Goal: Find specific page/section: Find specific page/section

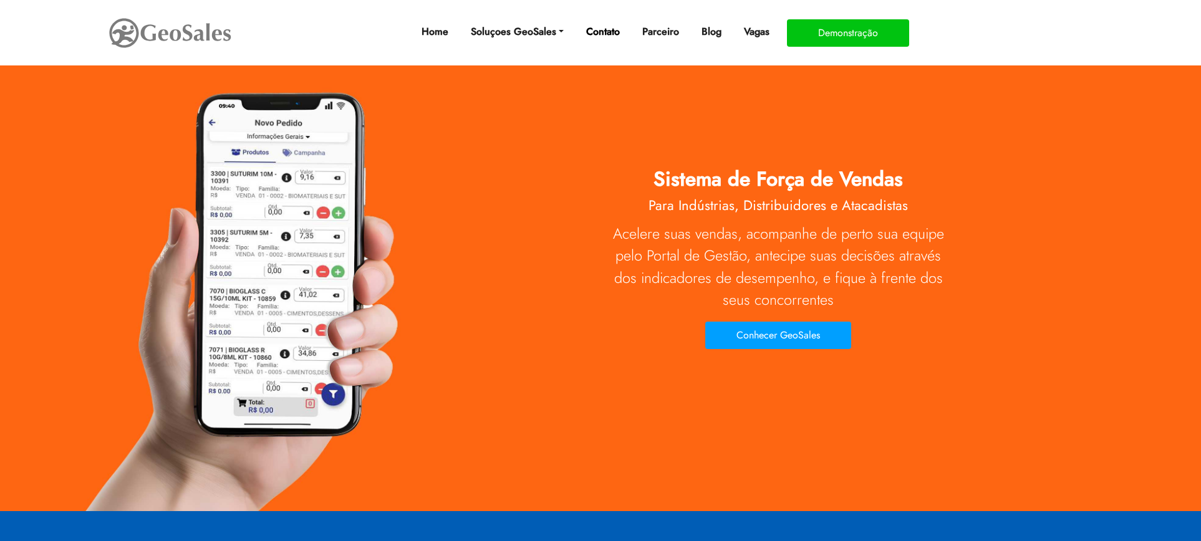
click at [602, 33] on link "Contato" at bounding box center [603, 31] width 44 height 25
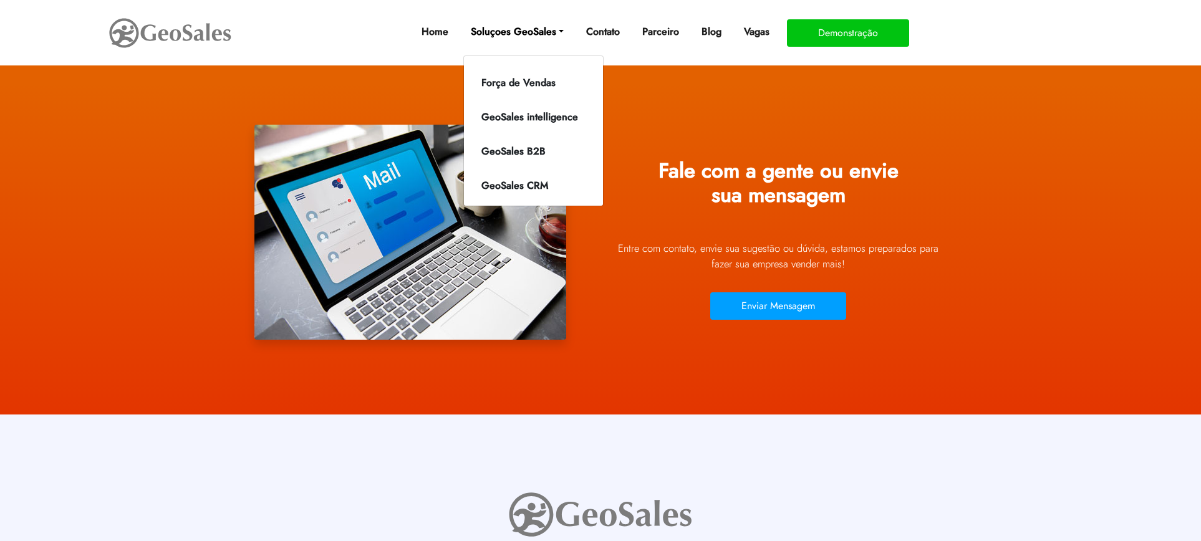
click at [556, 32] on link "Soluçoes GeoSales" at bounding box center [517, 31] width 103 height 25
click at [530, 76] on link "Força de Vendas" at bounding box center [529, 83] width 127 height 20
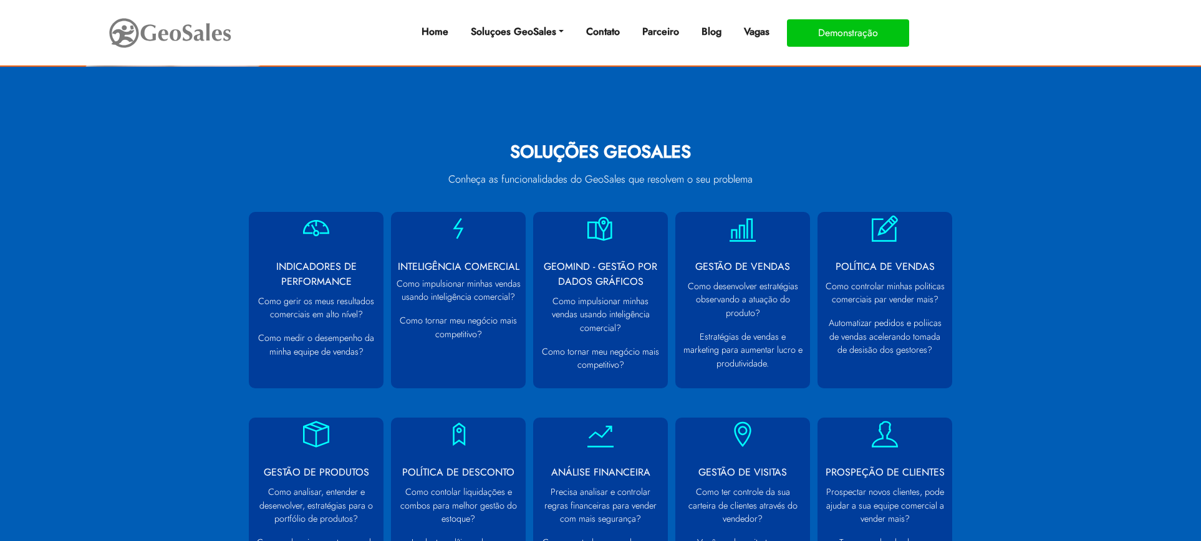
scroll to position [561, 0]
